Goal: Transaction & Acquisition: Subscribe to service/newsletter

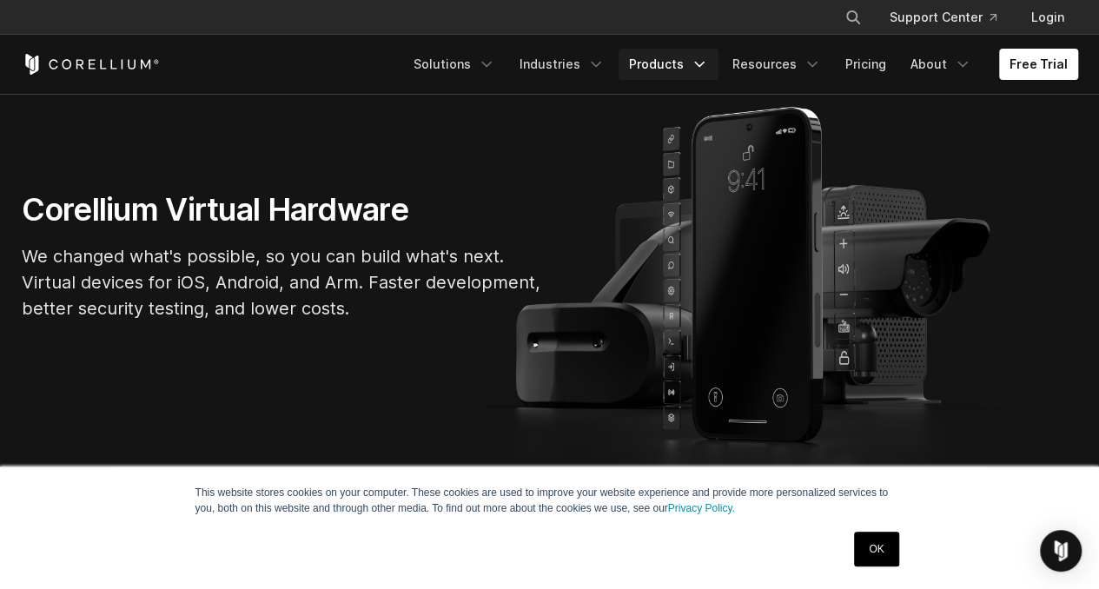
click at [645, 77] on link "Products" at bounding box center [669, 64] width 100 height 31
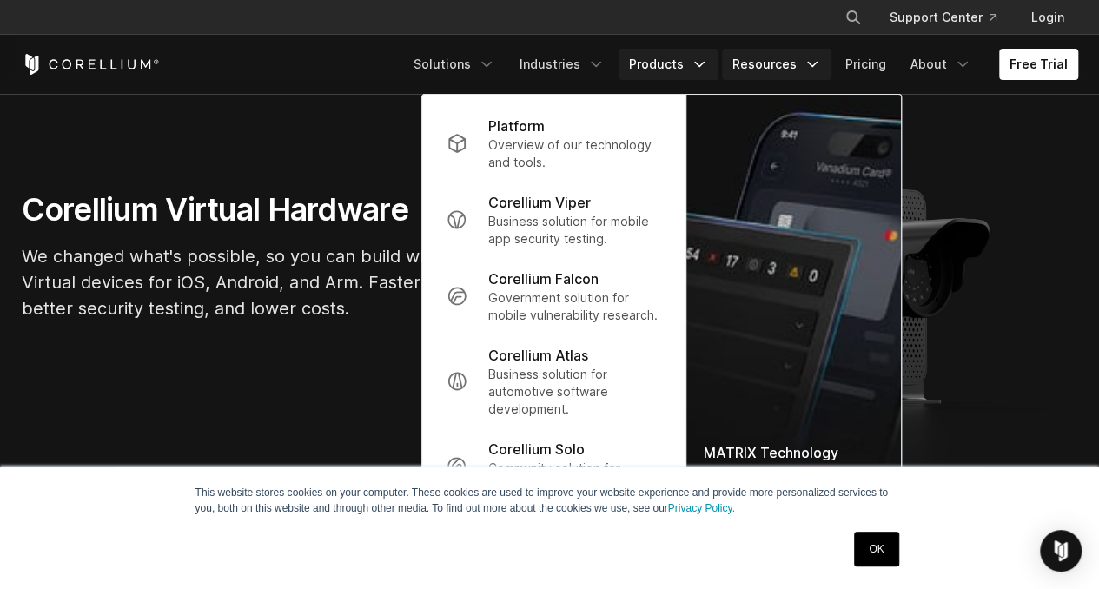
click at [788, 66] on link "Resources" at bounding box center [777, 64] width 110 height 31
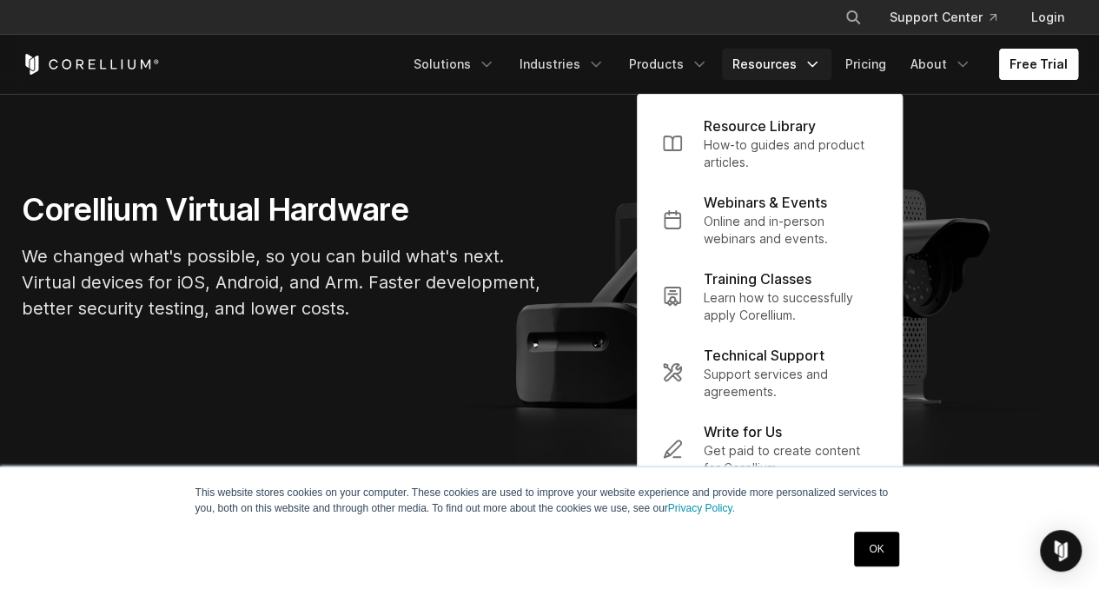
click at [1024, 72] on link "Free Trial" at bounding box center [1038, 64] width 79 height 31
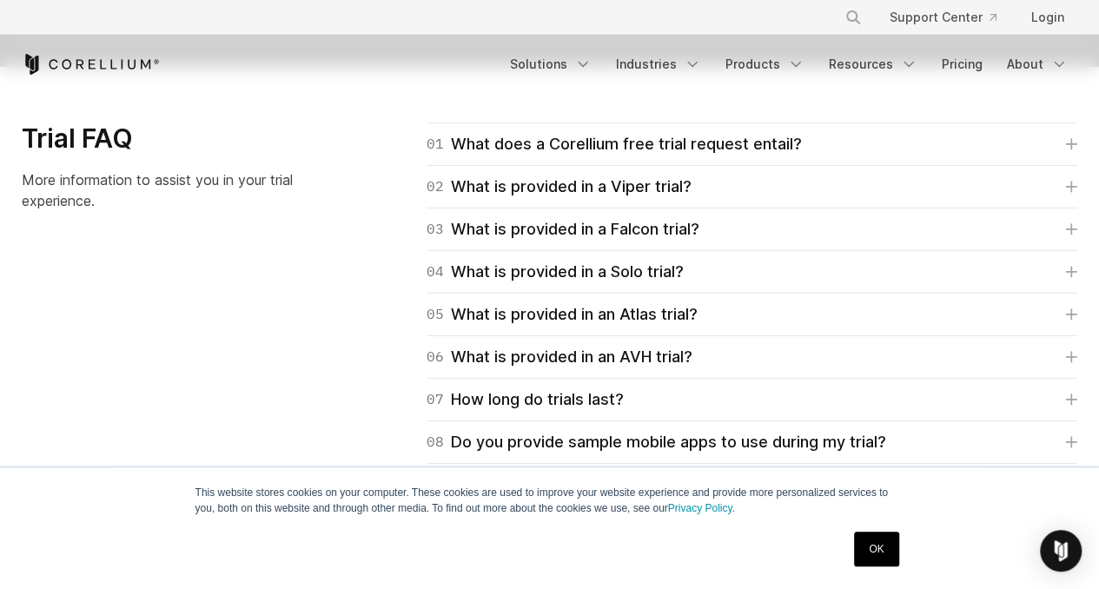
scroll to position [2504, 0]
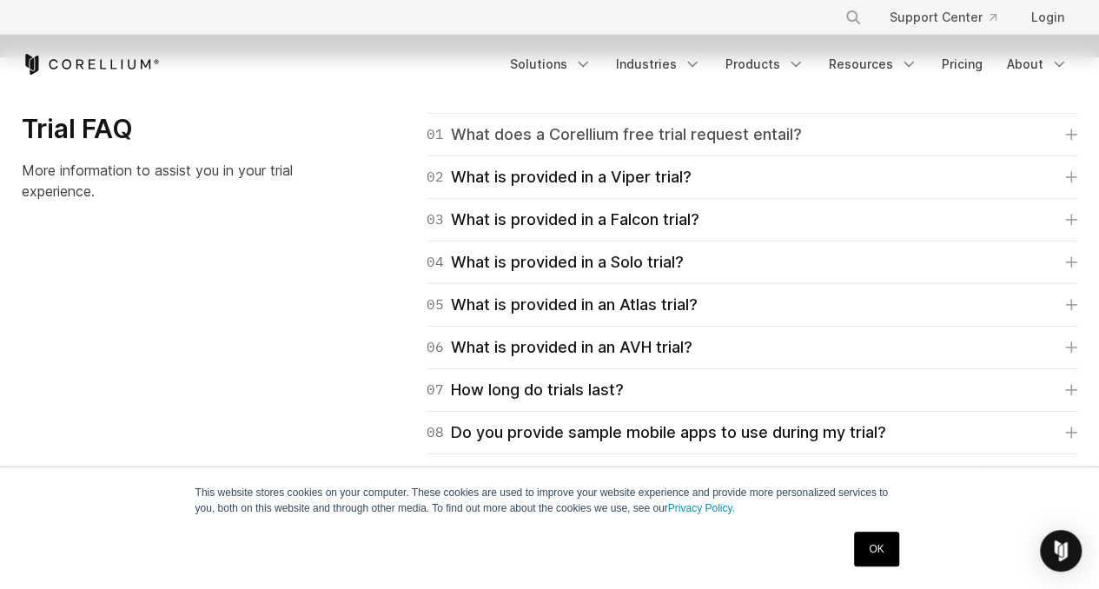
click at [867, 142] on link "01 What does a Corellium free trial request entail?" at bounding box center [752, 135] width 651 height 24
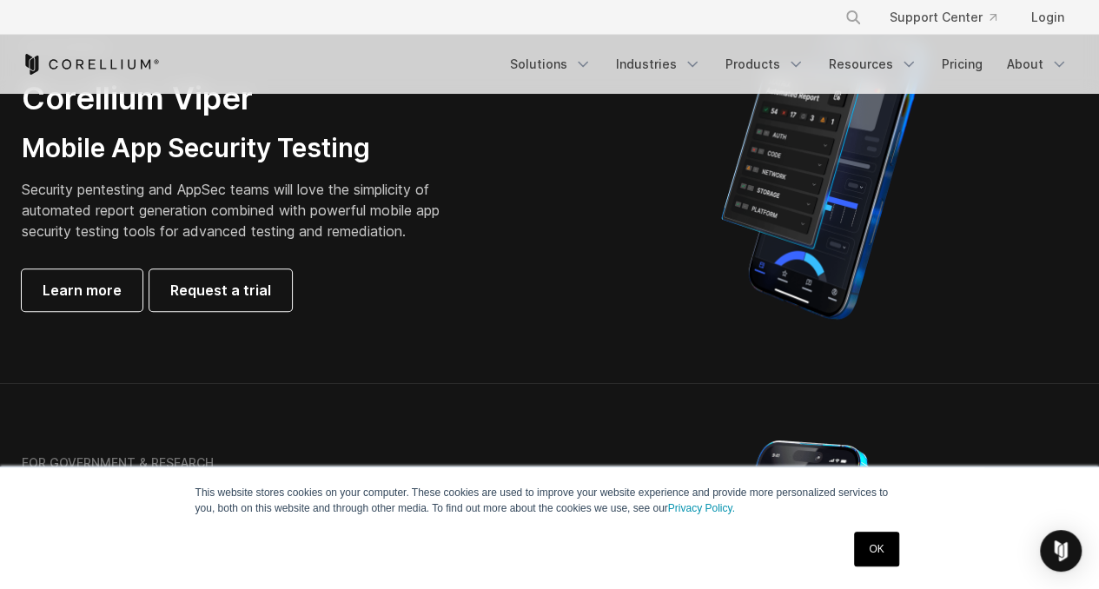
scroll to position [0, 0]
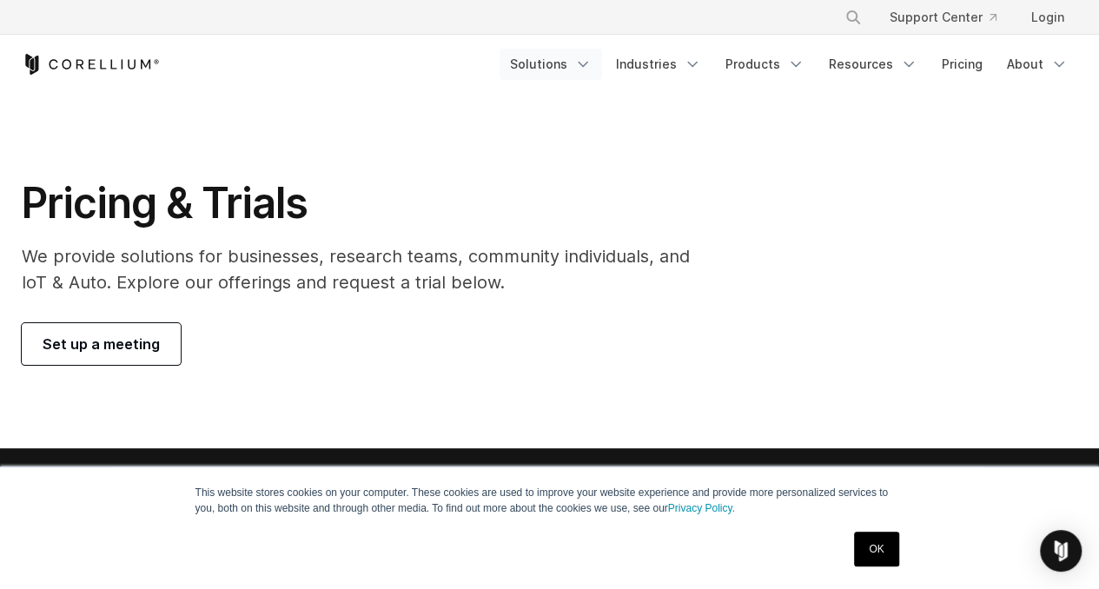
click at [556, 62] on link "Solutions" at bounding box center [551, 64] width 103 height 31
